Goal: Complete application form

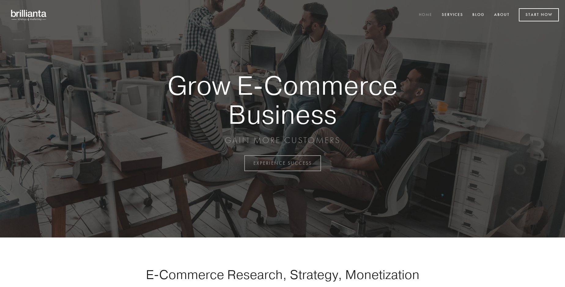
scroll to position [1603, 0]
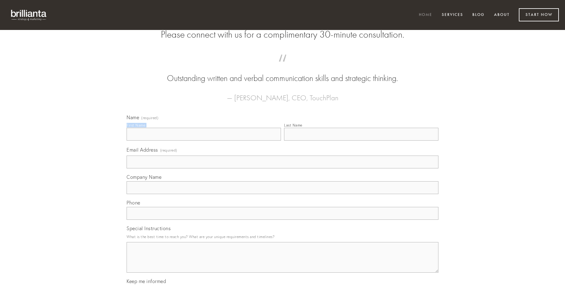
type input "[PERSON_NAME]"
click at [361, 141] on input "Last Name" at bounding box center [361, 134] width 154 height 13
type input "[PERSON_NAME]"
click at [283, 168] on input "Email Address (required)" at bounding box center [283, 162] width 312 height 13
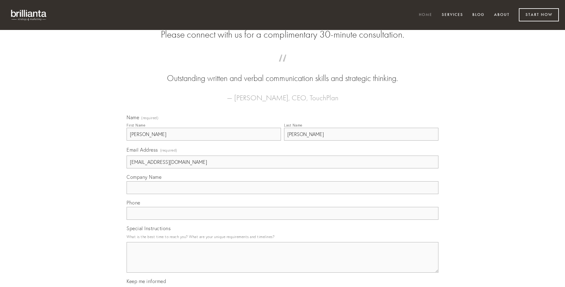
type input "[EMAIL_ADDRESS][DOMAIN_NAME]"
click at [283, 194] on input "Company Name" at bounding box center [283, 187] width 312 height 13
type input "advoco"
click at [283, 220] on input "text" at bounding box center [283, 213] width 312 height 13
click at [283, 263] on textarea "Special Instructions" at bounding box center [283, 257] width 312 height 31
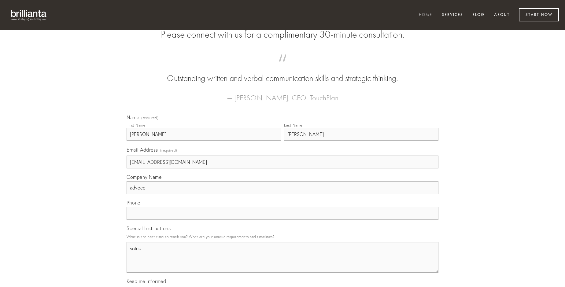
type textarea "solus"
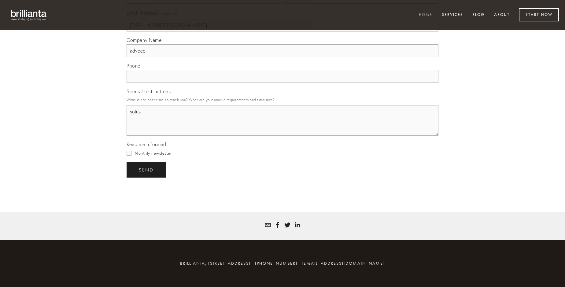
click at [147, 170] on span "send" at bounding box center [146, 170] width 15 height 6
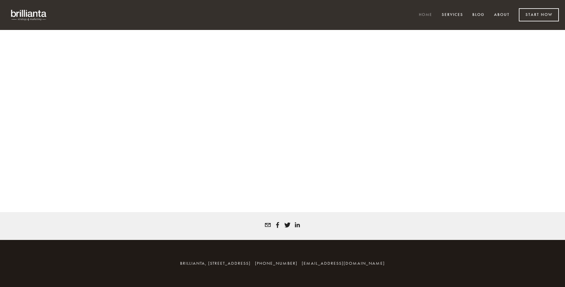
scroll to position [1594, 0]
